Goal: Navigation & Orientation: Find specific page/section

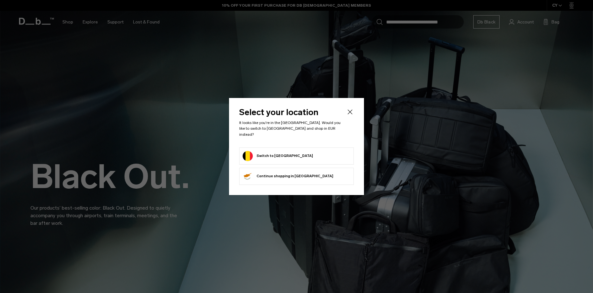
click at [350, 114] on icon "Close" at bounding box center [350, 112] width 8 height 8
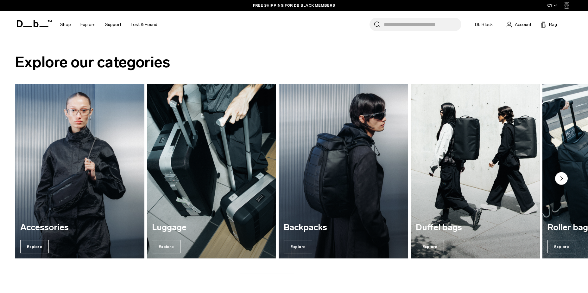
scroll to position [919, 0]
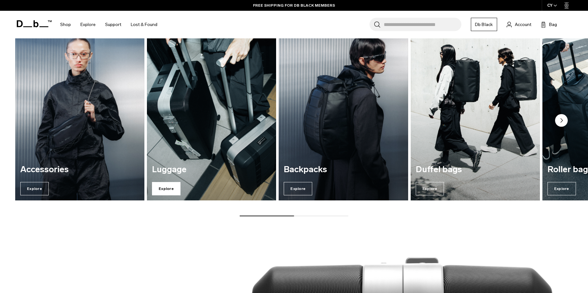
click at [169, 191] on span "Explore" at bounding box center [166, 188] width 29 height 13
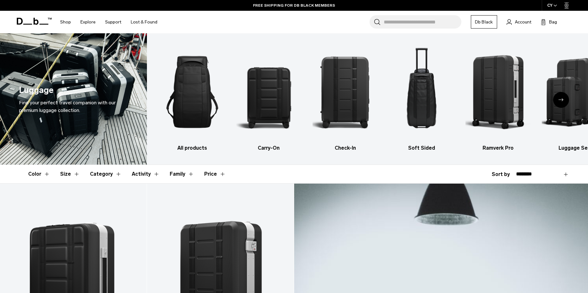
click at [560, 101] on icon "Next slide" at bounding box center [561, 99] width 5 height 3
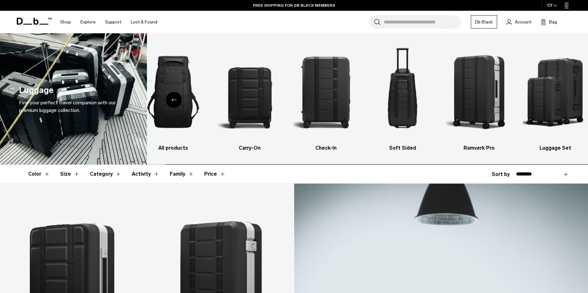
click at [560, 101] on img "6 / 6" at bounding box center [555, 92] width 65 height 98
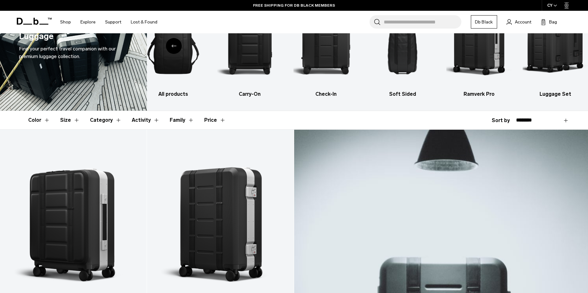
scroll to position [99, 0]
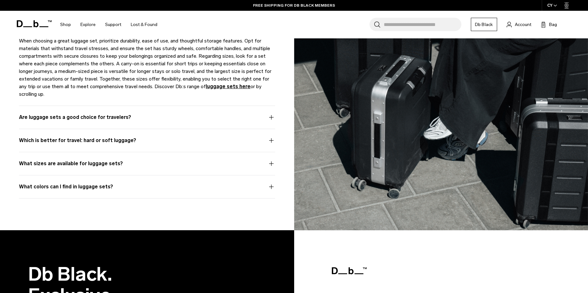
scroll to position [887, 0]
